Goal: Use online tool/utility

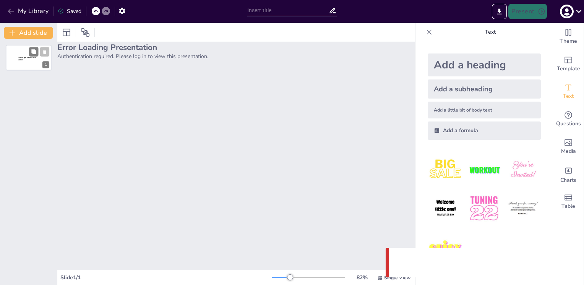
click at [24, 51] on div at bounding box center [29, 58] width 46 height 26
click at [17, 28] on button "Add slide" at bounding box center [28, 33] width 49 height 12
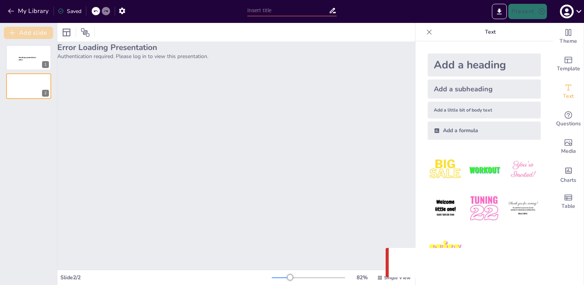
click at [17, 28] on button "Add slide" at bounding box center [28, 33] width 49 height 12
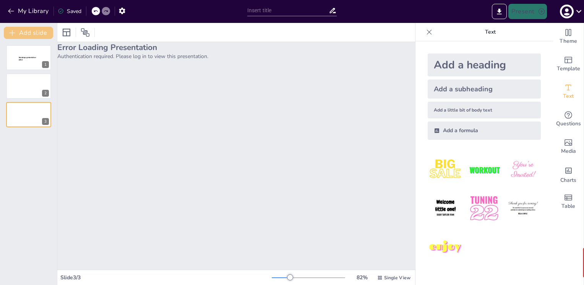
click at [17, 28] on button "Add slide" at bounding box center [28, 33] width 49 height 12
